Goal: Feedback & Contribution: Leave review/rating

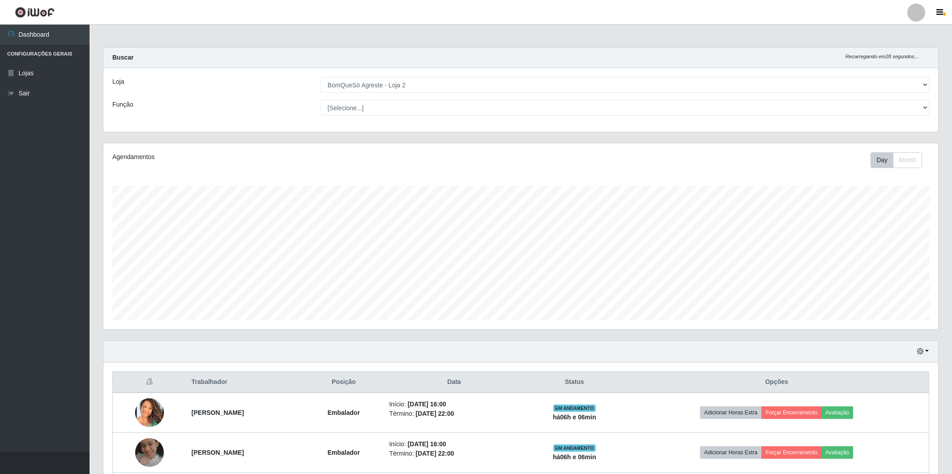
select select "214"
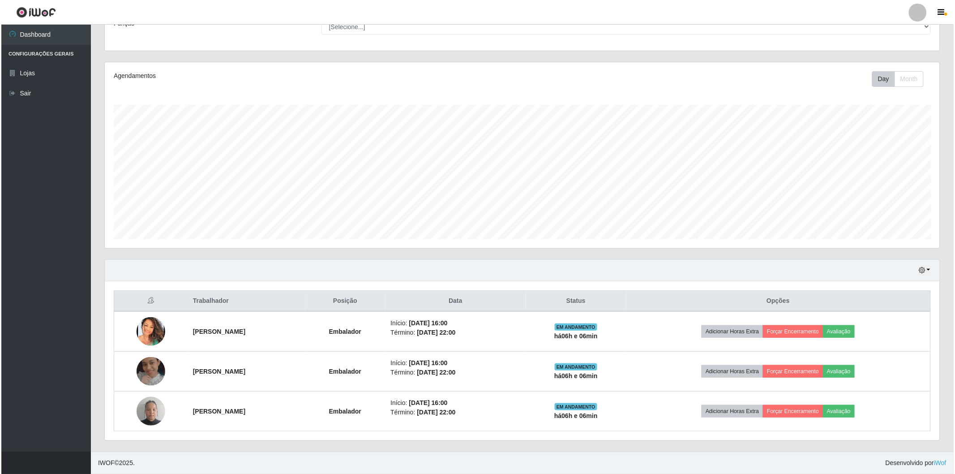
scroll to position [185, 835]
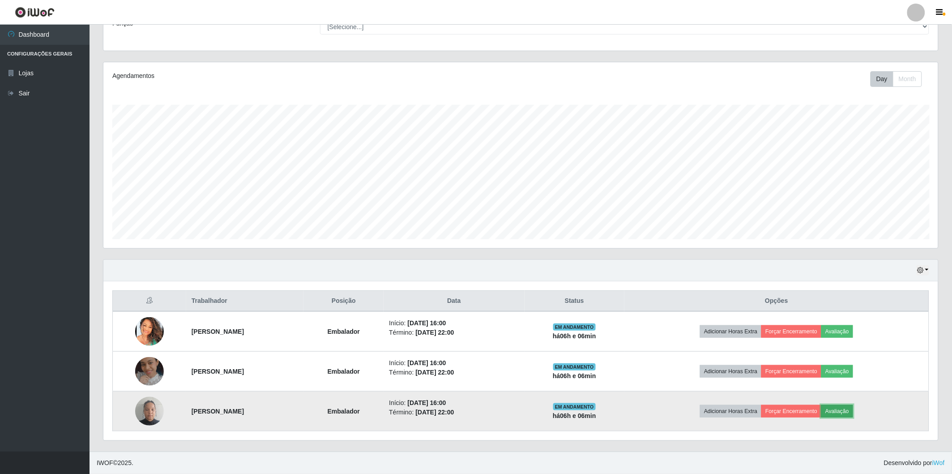
click at [853, 409] on button "Avaliação" at bounding box center [837, 411] width 32 height 13
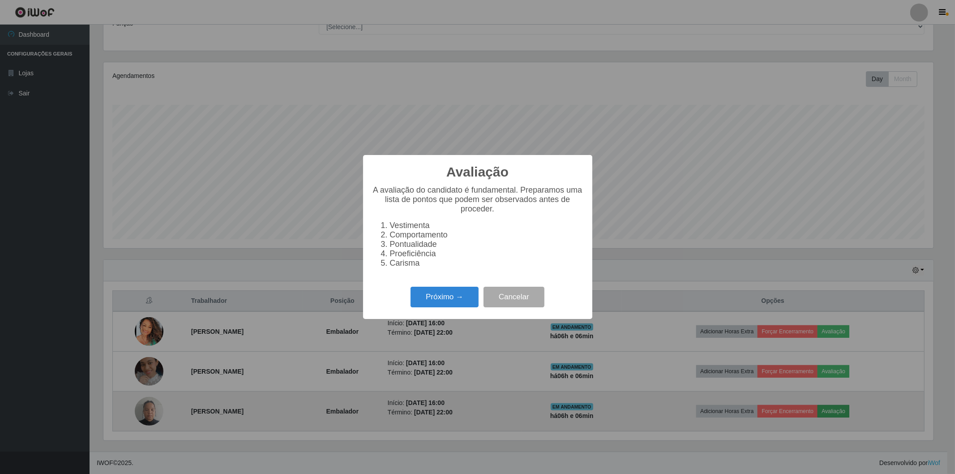
scroll to position [185, 830]
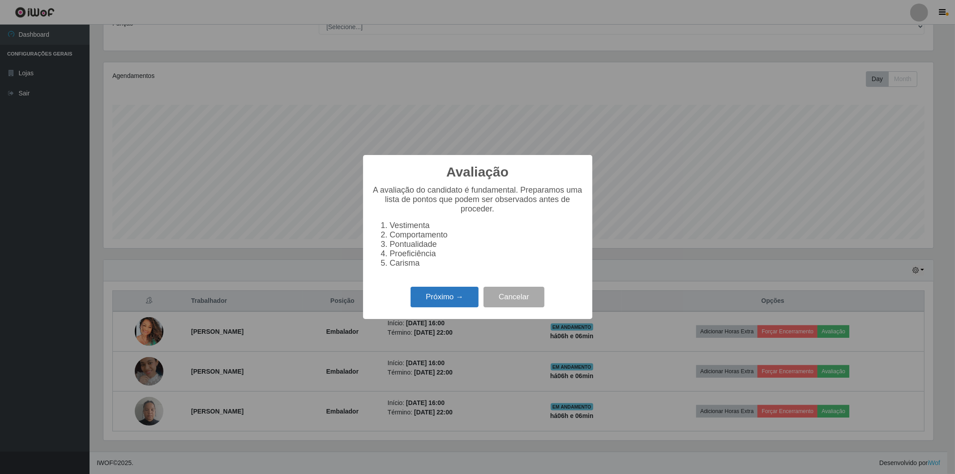
click at [434, 296] on button "Próximo →" at bounding box center [444, 296] width 68 height 21
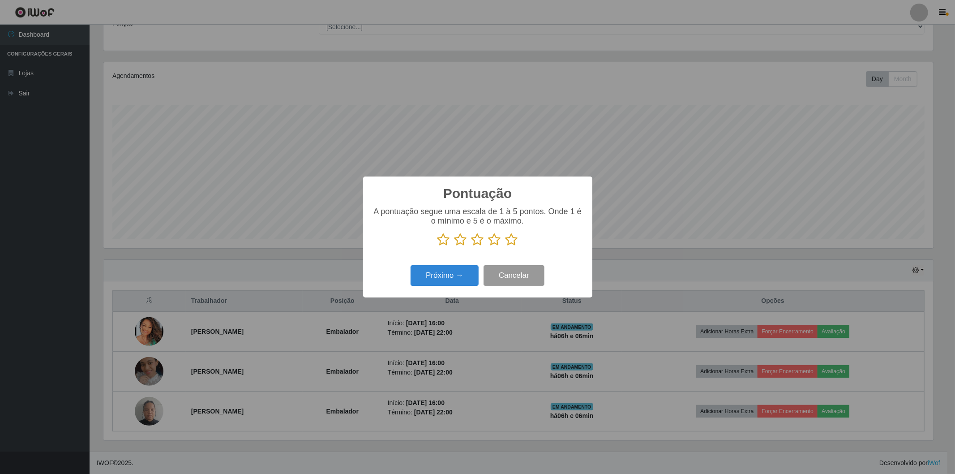
scroll to position [447469, 446824]
click at [511, 238] on icon at bounding box center [511, 239] width 13 height 13
click at [505, 246] on input "radio" at bounding box center [505, 246] width 0 height 0
click at [462, 270] on button "Próximo →" at bounding box center [444, 275] width 68 height 21
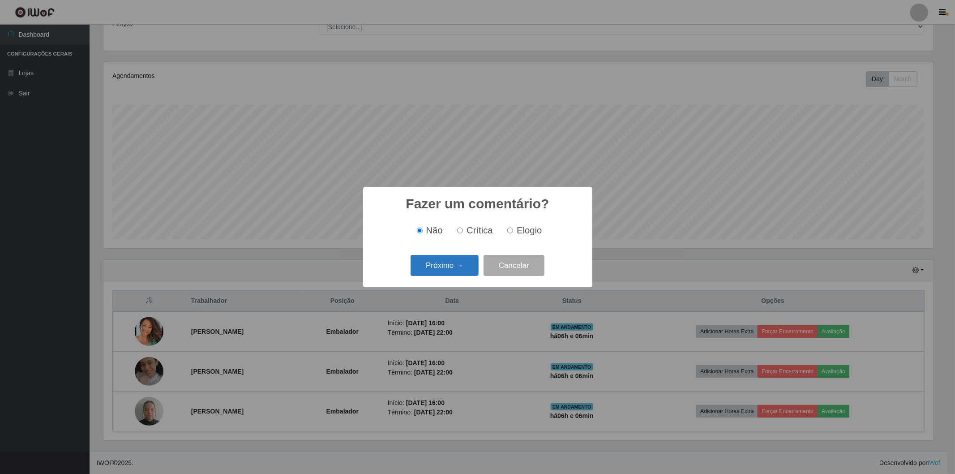
click at [460, 267] on button "Próximo →" at bounding box center [444, 265] width 68 height 21
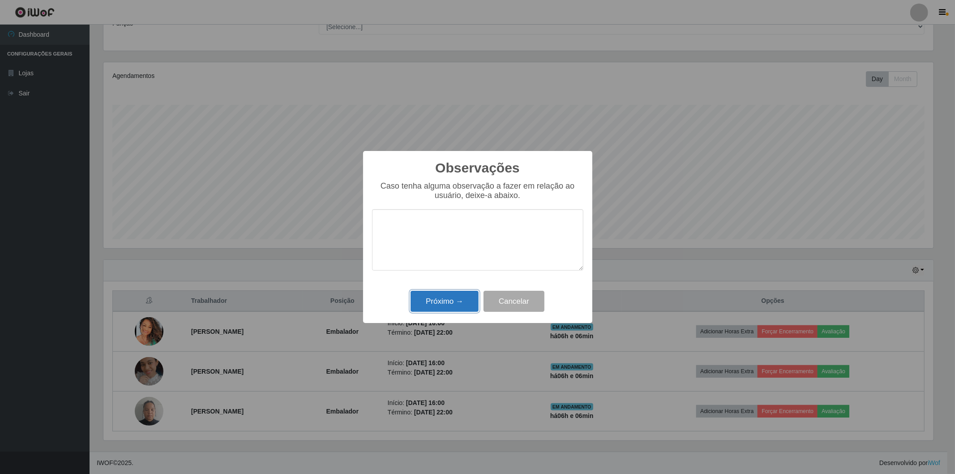
click at [426, 310] on button "Próximo →" at bounding box center [444, 301] width 68 height 21
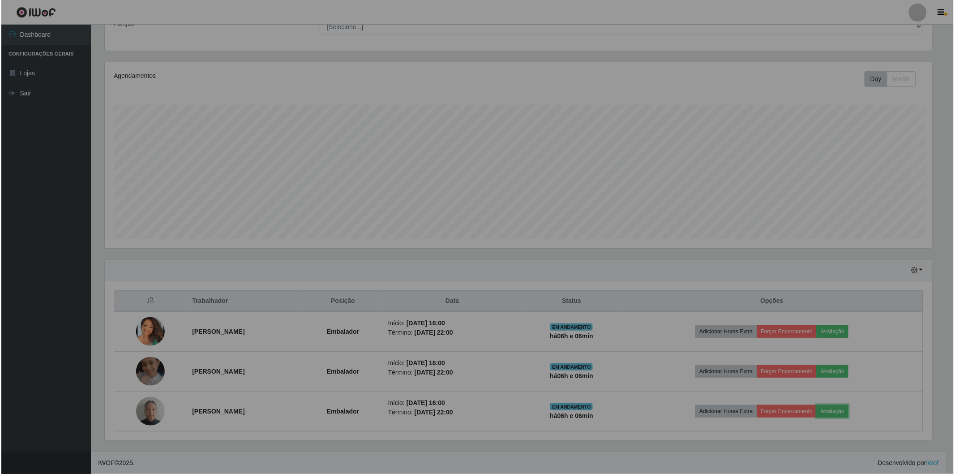
scroll to position [185, 835]
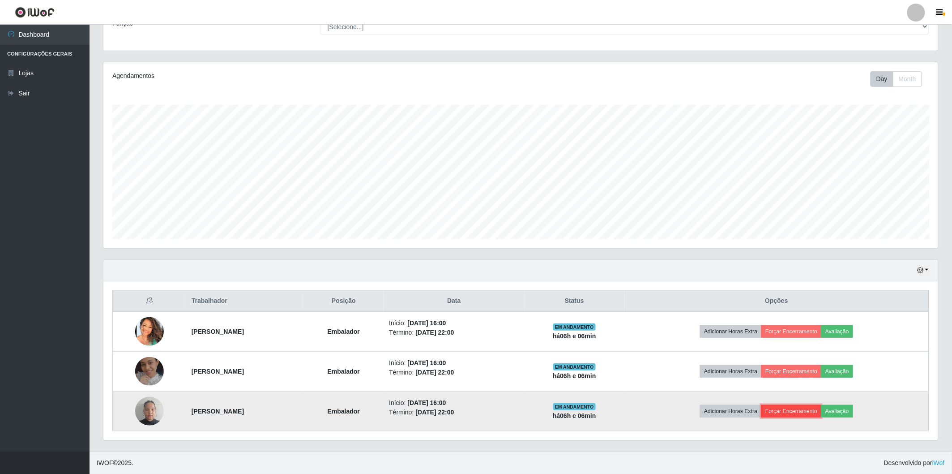
click at [795, 412] on button "Forçar Encerramento" at bounding box center [791, 411] width 60 height 13
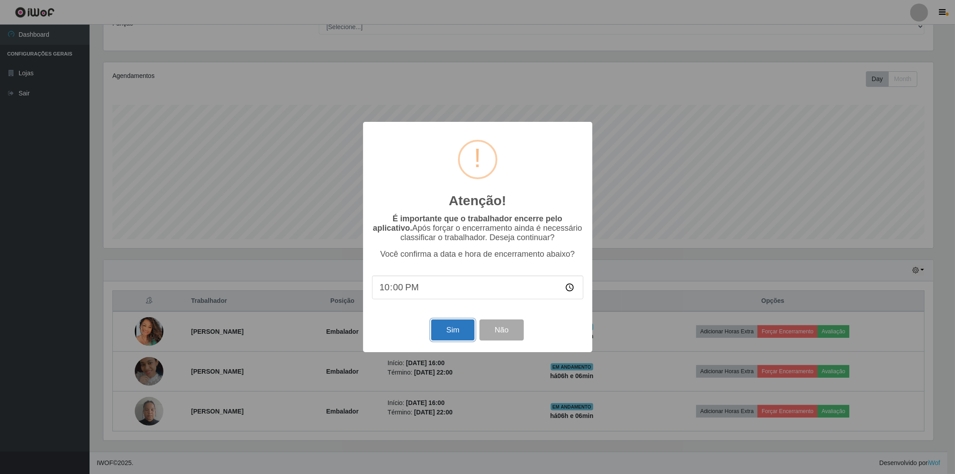
click at [440, 330] on button "Sim" at bounding box center [452, 329] width 43 height 21
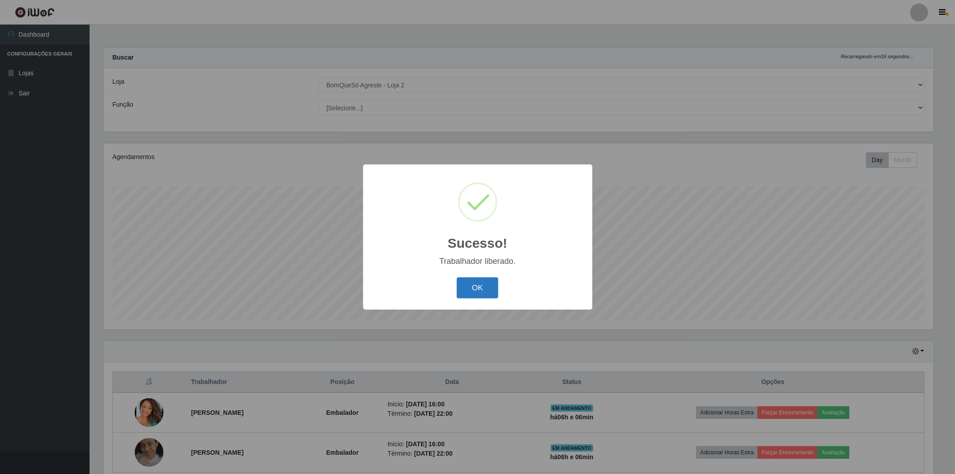
click at [471, 285] on button "OK" at bounding box center [478, 287] width 42 height 21
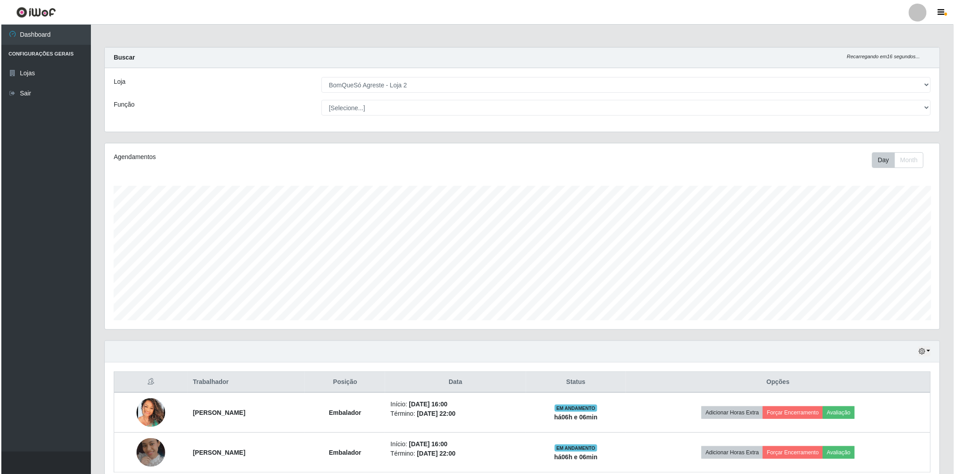
scroll to position [41, 0]
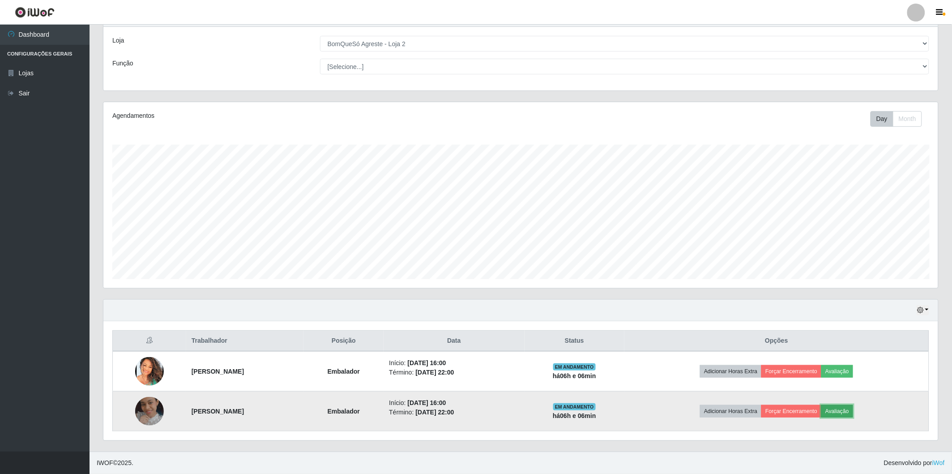
click at [853, 408] on button "Avaliação" at bounding box center [837, 411] width 32 height 13
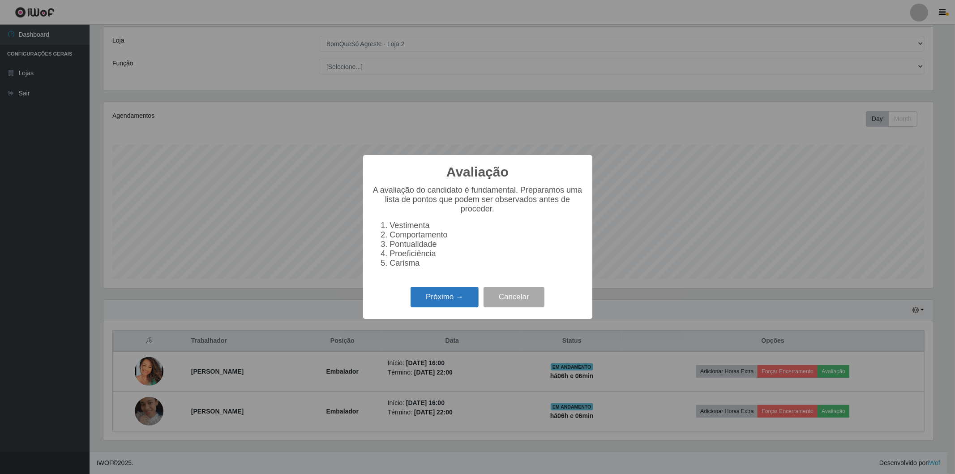
click at [422, 291] on button "Próximo →" at bounding box center [444, 296] width 68 height 21
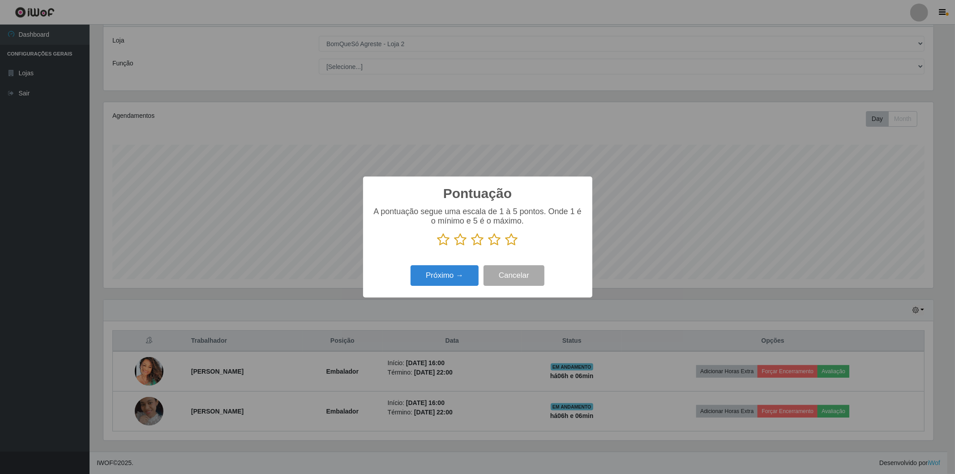
scroll to position [447469, 446824]
click at [516, 243] on icon at bounding box center [511, 239] width 13 height 13
click at [505, 246] on input "radio" at bounding box center [505, 246] width 0 height 0
click at [438, 276] on button "Próximo →" at bounding box center [444, 275] width 68 height 21
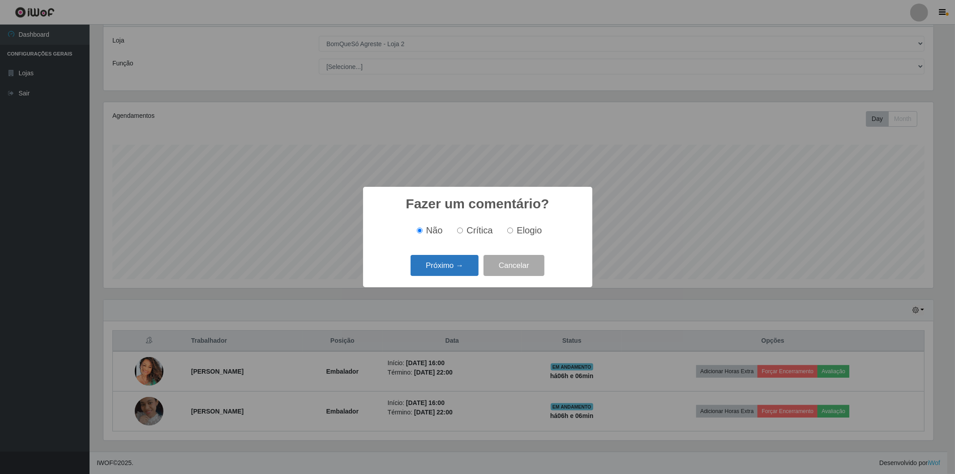
click at [444, 269] on button "Próximo →" at bounding box center [444, 265] width 68 height 21
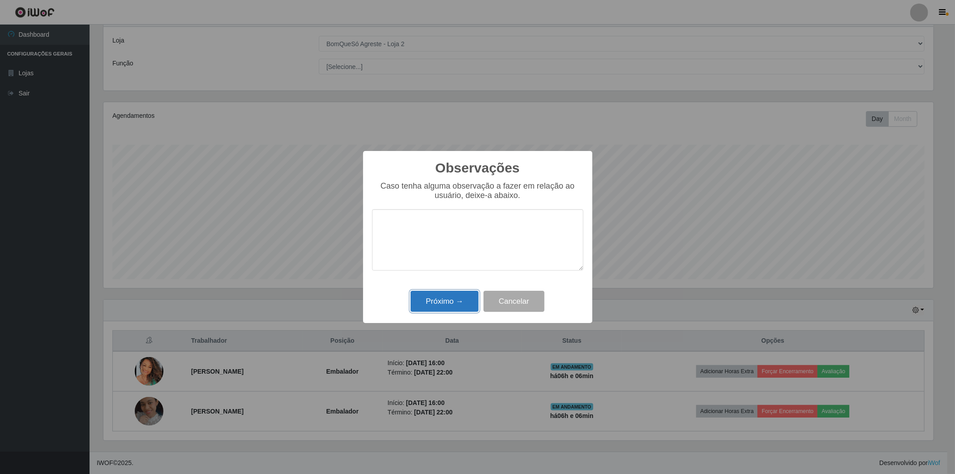
click at [457, 298] on button "Próximo →" at bounding box center [444, 301] width 68 height 21
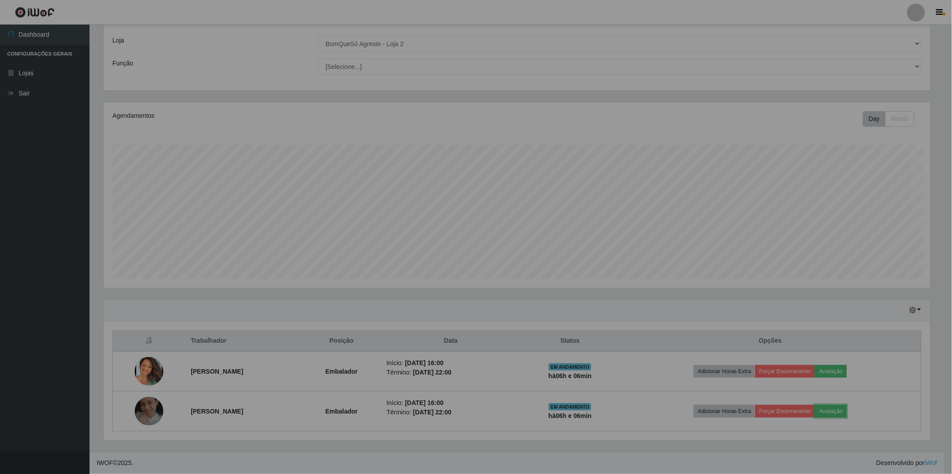
scroll to position [185, 835]
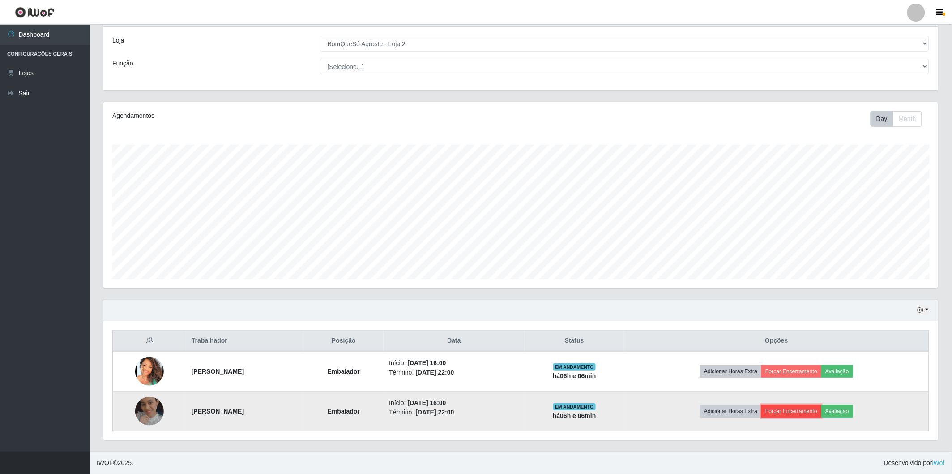
click at [821, 410] on button "Forçar Encerramento" at bounding box center [791, 411] width 60 height 13
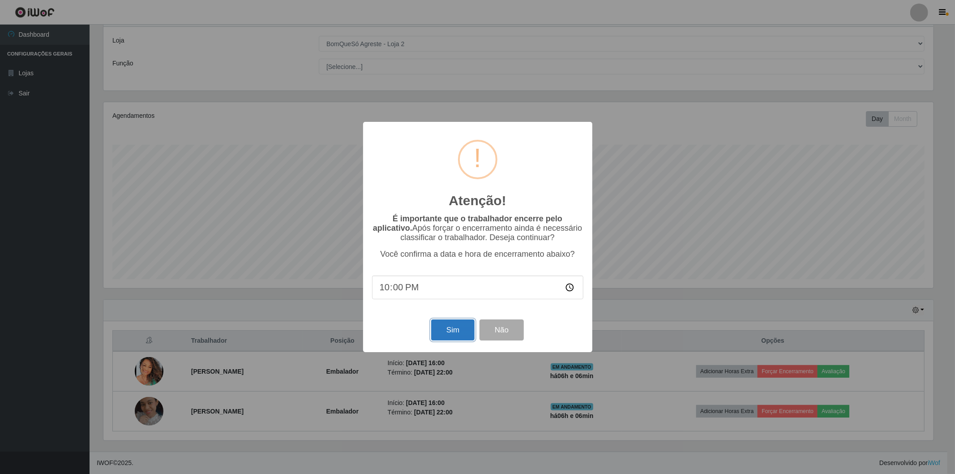
click at [443, 330] on button "Sim" at bounding box center [452, 329] width 43 height 21
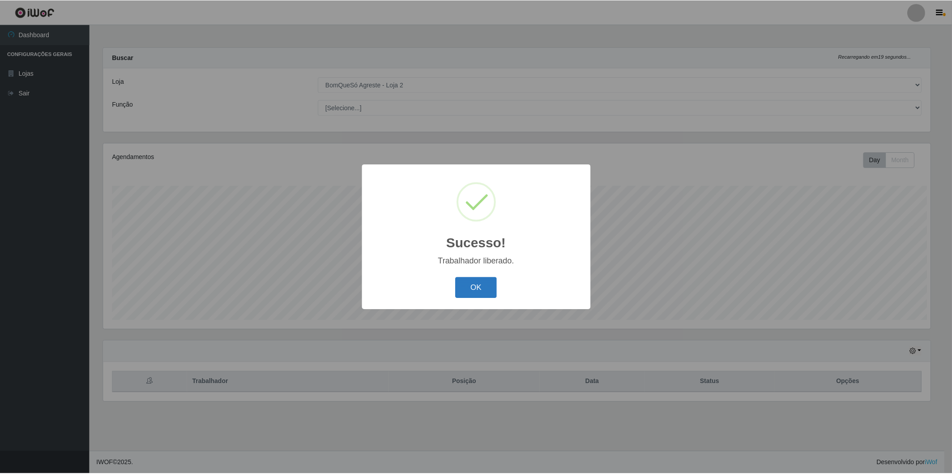
scroll to position [0, 0]
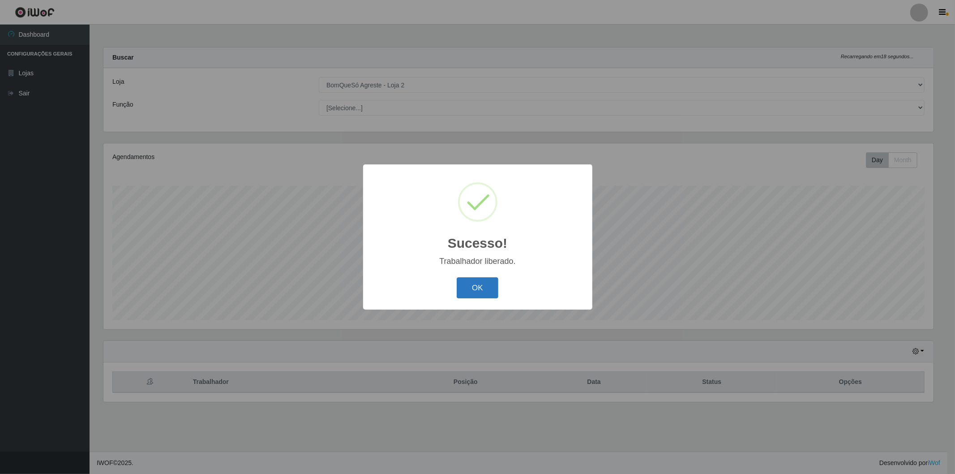
click at [487, 288] on button "OK" at bounding box center [478, 287] width 42 height 21
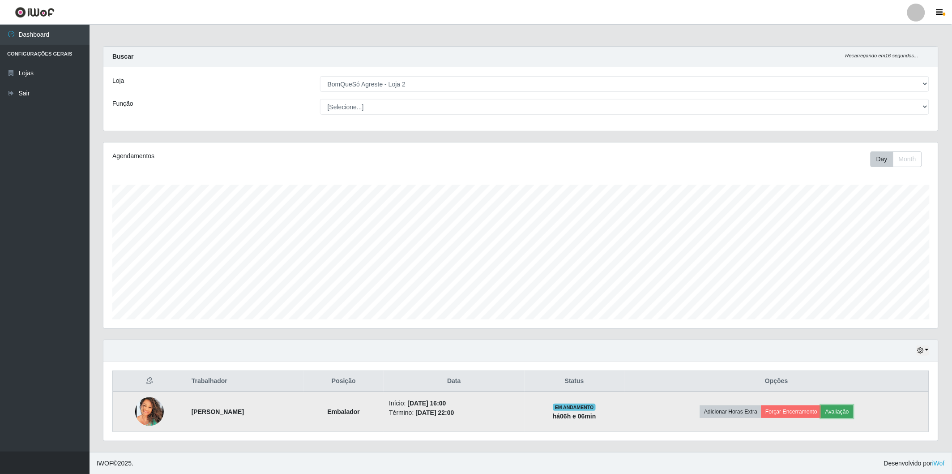
click at [853, 408] on button "Avaliação" at bounding box center [837, 411] width 32 height 13
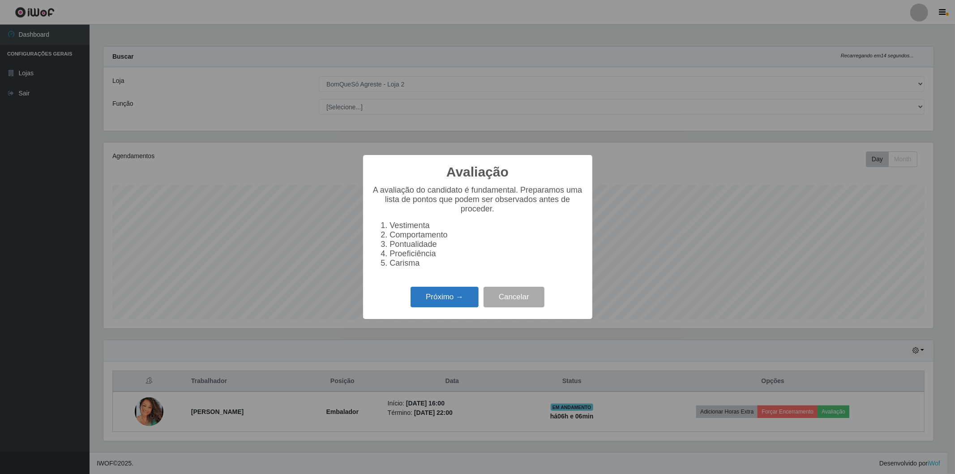
click at [428, 293] on button "Próximo →" at bounding box center [444, 296] width 68 height 21
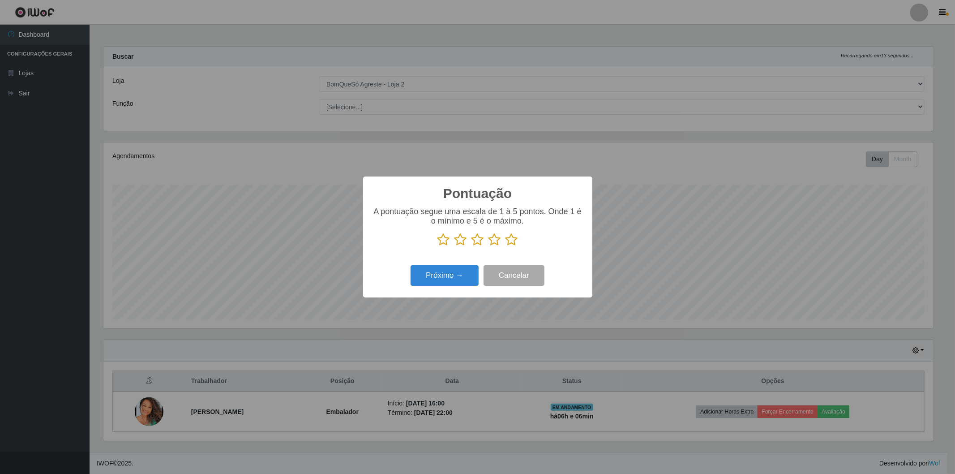
click at [510, 239] on icon at bounding box center [511, 239] width 13 height 13
click at [505, 246] on input "radio" at bounding box center [505, 246] width 0 height 0
click at [466, 282] on button "Próximo →" at bounding box center [444, 275] width 68 height 21
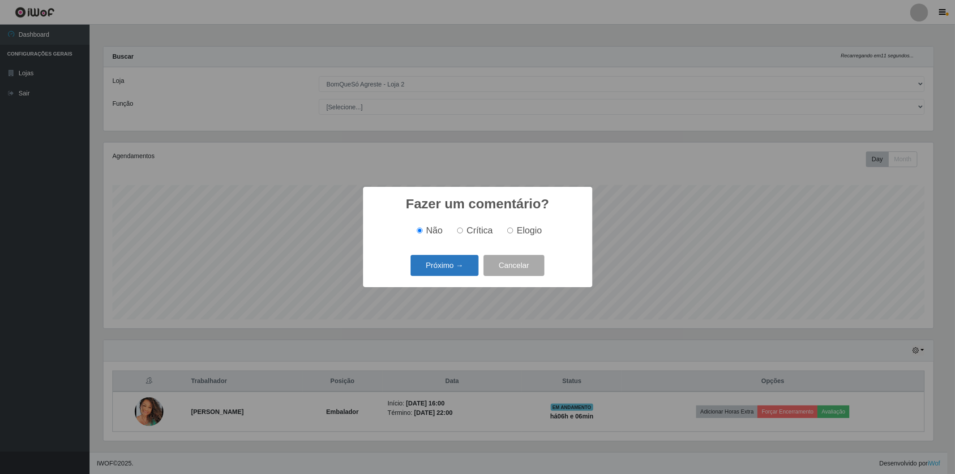
click at [427, 261] on button "Próximo →" at bounding box center [444, 265] width 68 height 21
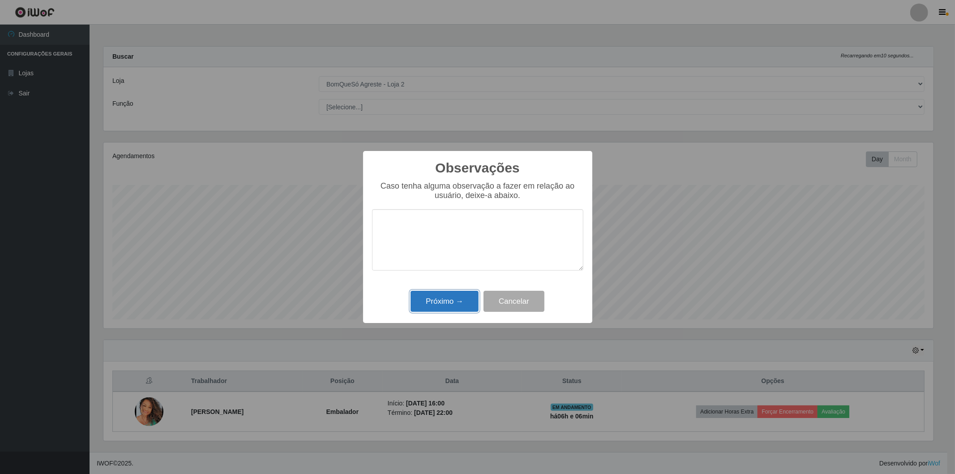
click at [451, 302] on button "Próximo →" at bounding box center [444, 301] width 68 height 21
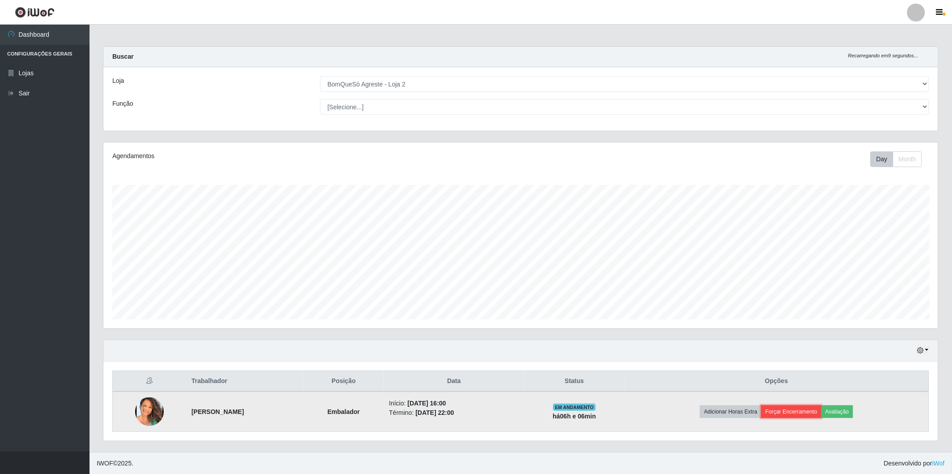
click at [821, 415] on button "Forçar Encerramento" at bounding box center [791, 411] width 60 height 13
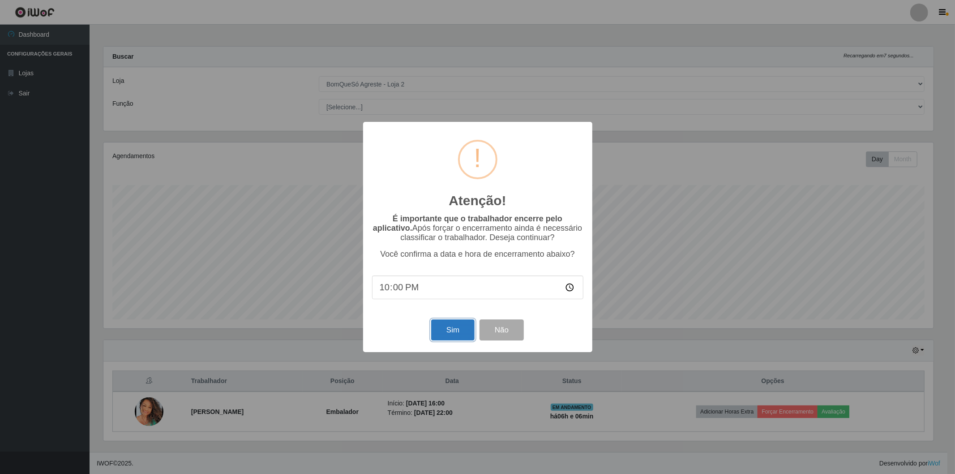
click at [446, 332] on button "Sim" at bounding box center [452, 329] width 43 height 21
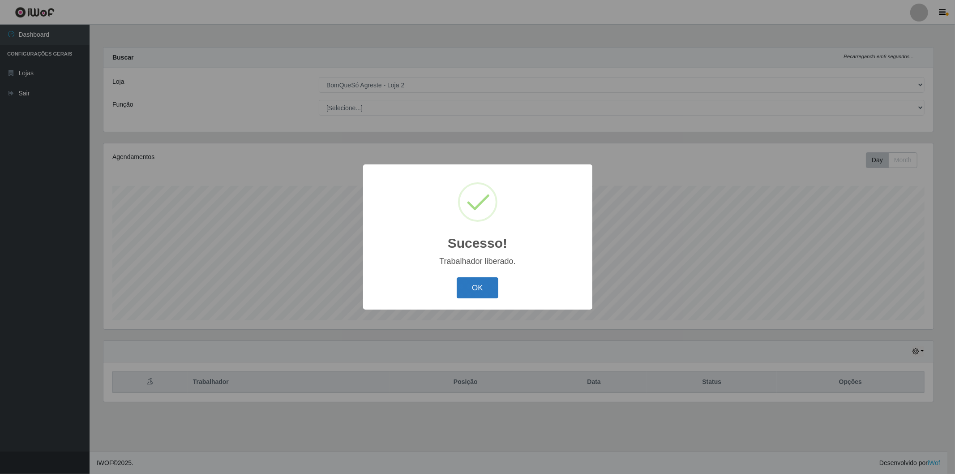
click at [475, 288] on button "OK" at bounding box center [478, 287] width 42 height 21
